Goal: Communication & Community: Participate in discussion

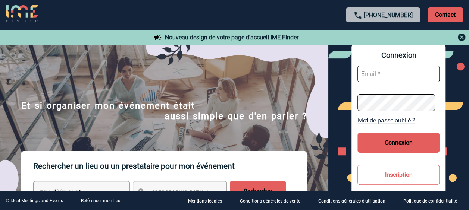
type input "Anne-Catherine.DELECROIX@3ds.com"
click at [404, 149] on button "Connexion" at bounding box center [398, 143] width 82 height 20
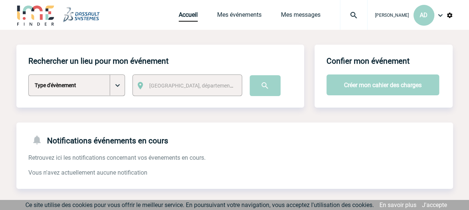
click at [123, 147] on div "Notifications événements en cours Retrouvez ici les notifications concernant vo…" at bounding box center [234, 150] width 436 height 54
click at [179, 14] on link "Accueil" at bounding box center [188, 16] width 19 height 10
click at [229, 13] on link "Mes événements" at bounding box center [239, 16] width 44 height 10
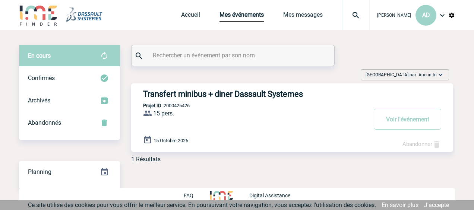
click at [199, 100] on div "Transfert minibus + diner Dassault Systemes Projet ID : 2000425426 15 pers. Pro…" at bounding box center [292, 117] width 322 height 69
click at [189, 91] on h3 "Transfert minibus + diner Dassault Systemes" at bounding box center [255, 93] width 224 height 9
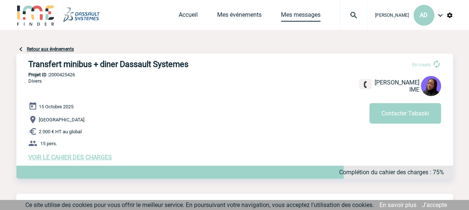
click at [296, 19] on link "Mes messages" at bounding box center [301, 16] width 40 height 10
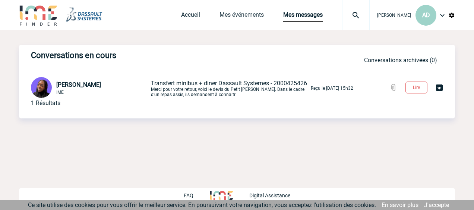
click at [220, 82] on span "Transfert minibus + diner Dassault Systemes - 2000425426" at bounding box center [229, 83] width 156 height 7
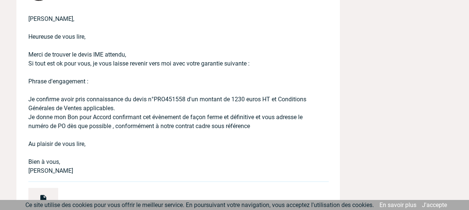
scroll to position [2162, 0]
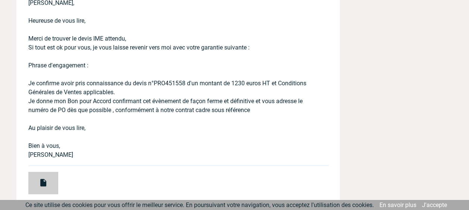
click at [50, 181] on div at bounding box center [43, 183] width 30 height 22
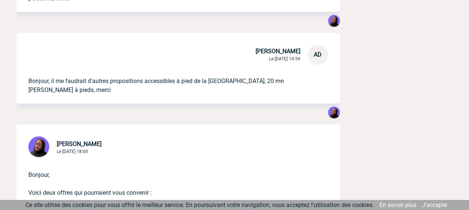
scroll to position [2870, 0]
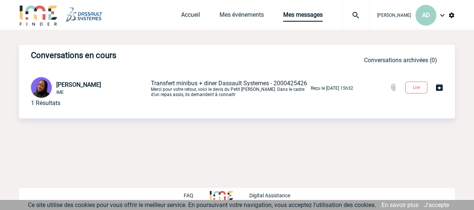
click at [174, 82] on span "Transfert minibus + diner Dassault Systemes - 2000425426" at bounding box center [229, 83] width 156 height 7
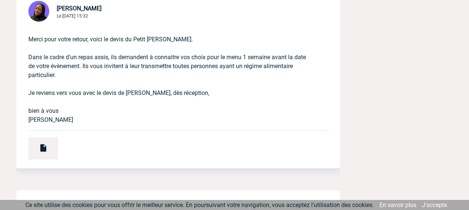
scroll to position [261, 0]
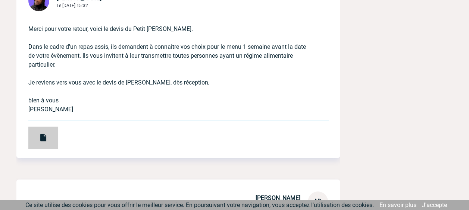
click at [42, 135] on img at bounding box center [43, 137] width 9 height 9
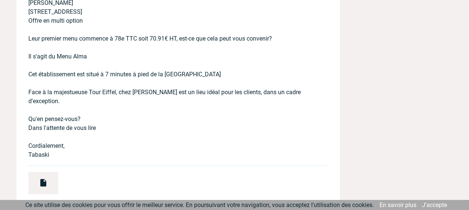
scroll to position [1006, 0]
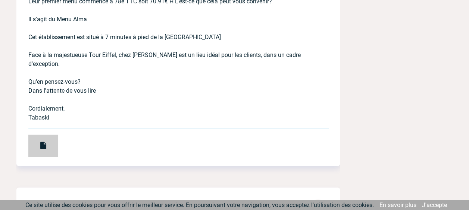
click at [44, 141] on img at bounding box center [43, 145] width 9 height 9
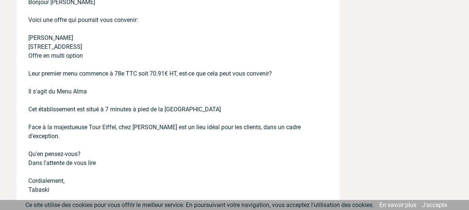
scroll to position [932, 0]
